Goal: Information Seeking & Learning: Learn about a topic

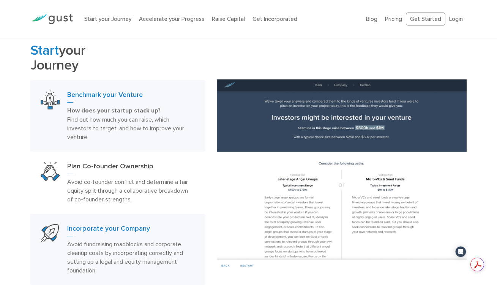
scroll to position [342, 0]
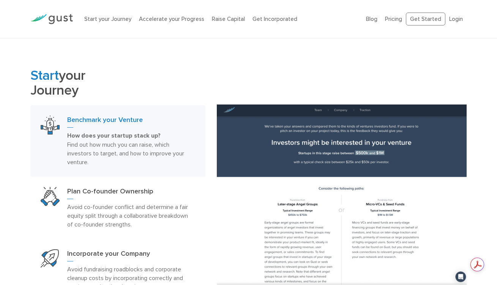
click at [232, 15] on li "Raise Capital" at bounding box center [228, 19] width 33 height 9
click at [230, 17] on link "Raise Capital" at bounding box center [228, 19] width 33 height 7
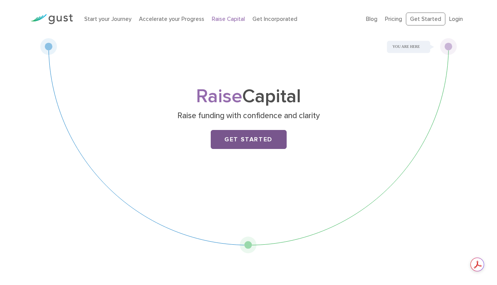
click at [248, 136] on link "Get Started" at bounding box center [249, 139] width 76 height 19
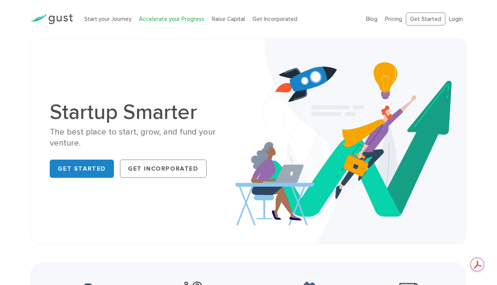
click at [177, 17] on link "Accelerate your Progress" at bounding box center [171, 19] width 65 height 7
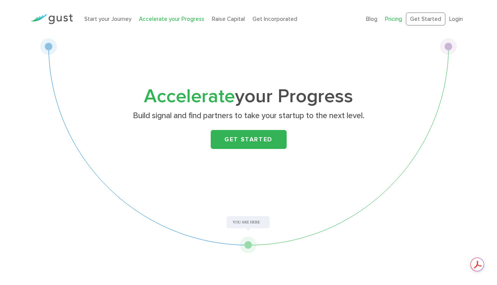
click at [390, 21] on link "Pricing" at bounding box center [393, 19] width 17 height 7
